Goal: Transaction & Acquisition: Obtain resource

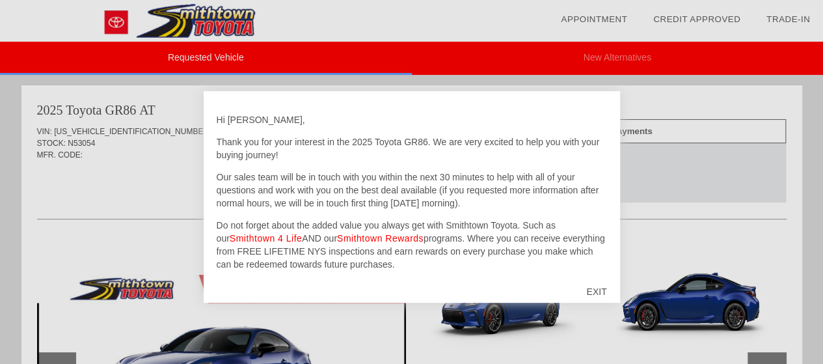
click at [592, 288] on div "EXIT" at bounding box center [596, 291] width 46 height 39
click at [587, 288] on div "EXIT" at bounding box center [596, 291] width 46 height 39
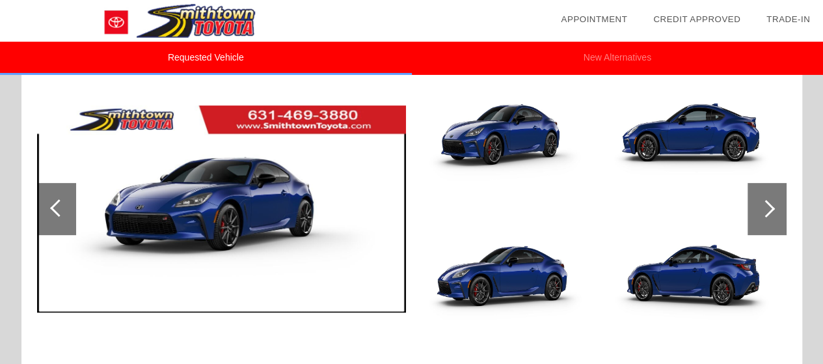
scroll to position [173, 0]
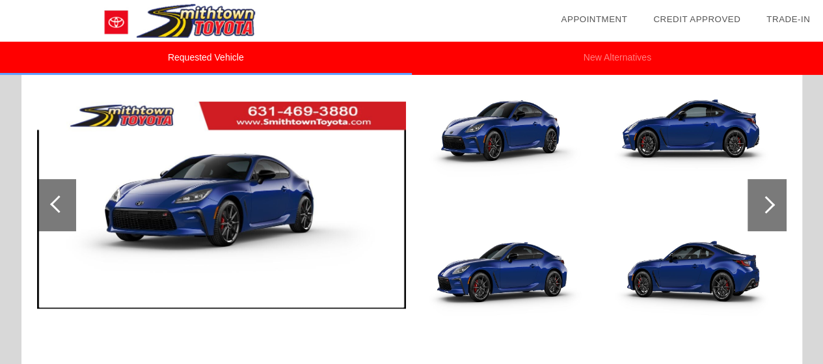
click at [760, 204] on div at bounding box center [766, 205] width 18 height 18
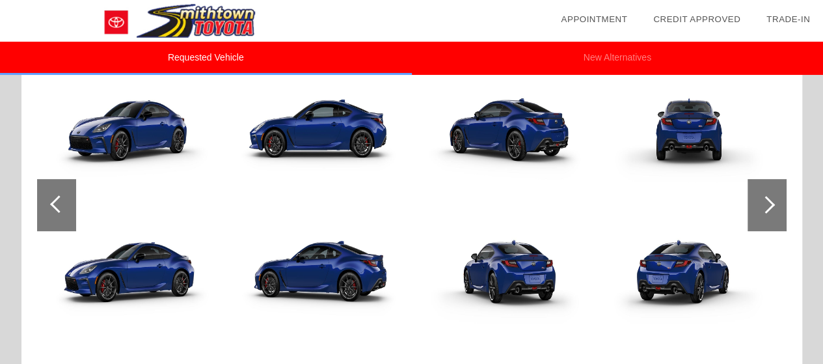
click at [760, 204] on div at bounding box center [766, 205] width 18 height 18
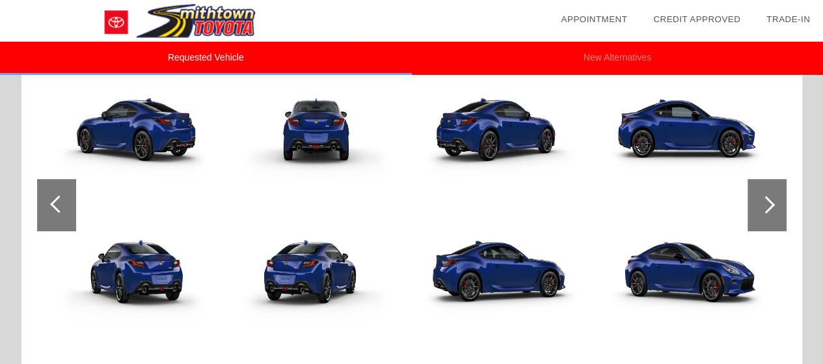
click at [760, 204] on div at bounding box center [766, 205] width 18 height 18
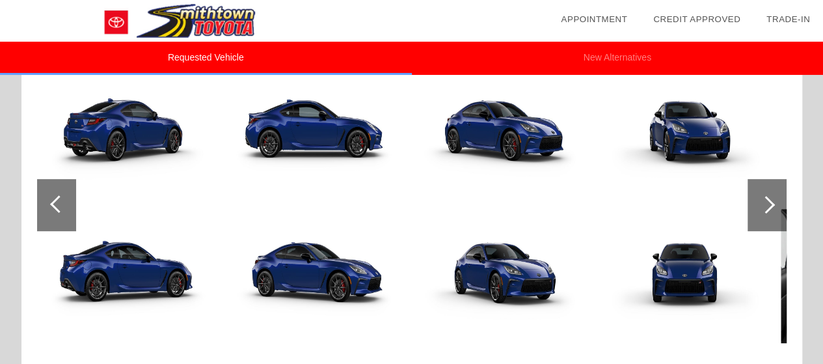
click at [760, 204] on div at bounding box center [766, 205] width 18 height 18
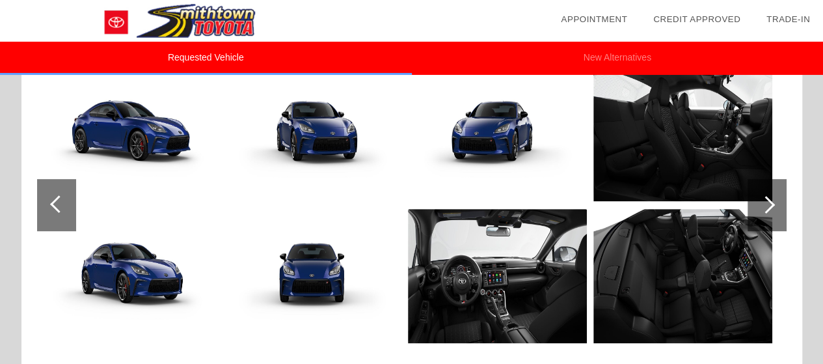
click at [760, 204] on div at bounding box center [766, 205] width 18 height 18
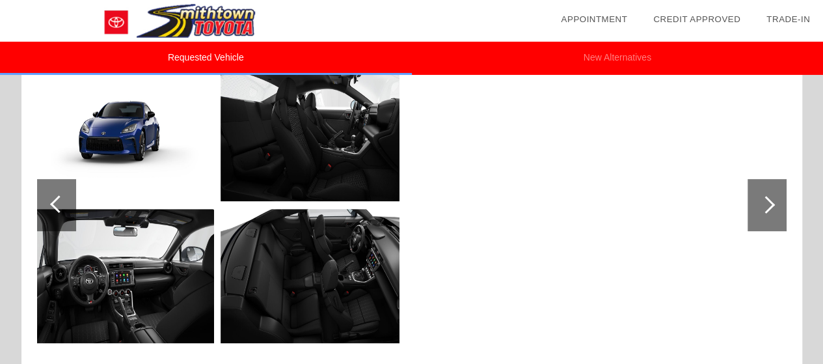
click at [760, 204] on div at bounding box center [766, 205] width 18 height 18
